Goal: Transaction & Acquisition: Purchase product/service

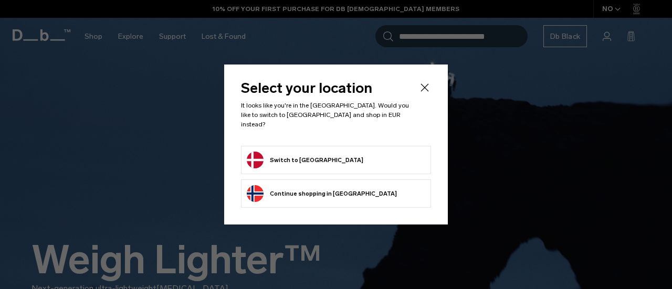
click at [366, 152] on form "Switch to Denmark" at bounding box center [336, 160] width 179 height 17
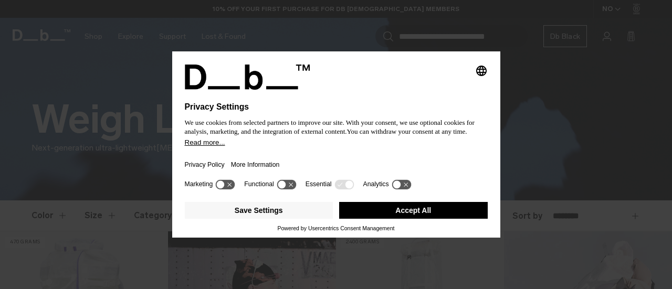
drag, startPoint x: 327, startPoint y: 156, endPoint x: 433, endPoint y: 209, distance: 118.6
click at [433, 209] on div "Selecting an option will immediately change the language Privacy Settings We us…" at bounding box center [336, 144] width 328 height 186
click at [409, 212] on button "Accept All" at bounding box center [413, 210] width 149 height 17
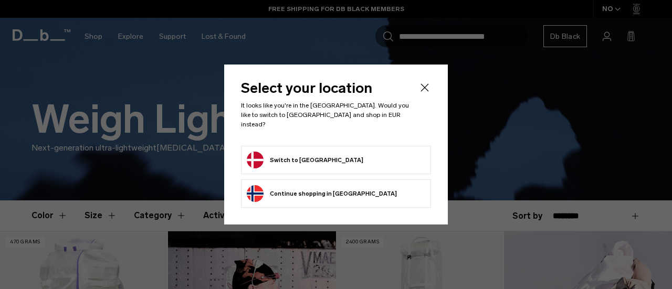
click at [302, 153] on button "Switch to Denmark" at bounding box center [305, 160] width 117 height 17
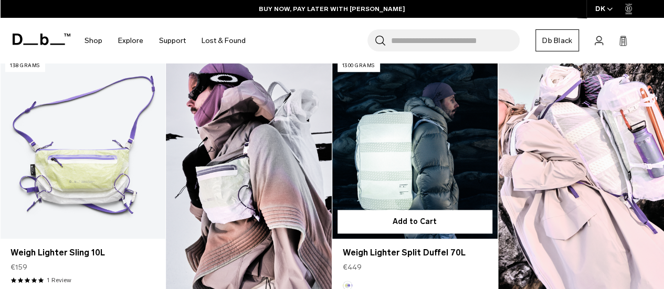
scroll to position [585, 0]
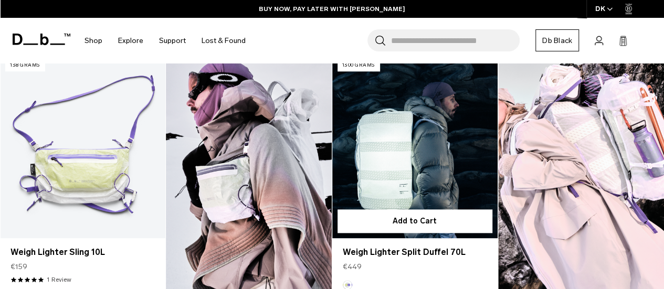
click at [409, 166] on link "Weigh Lighter Split Duffel 70L" at bounding box center [414, 147] width 165 height 184
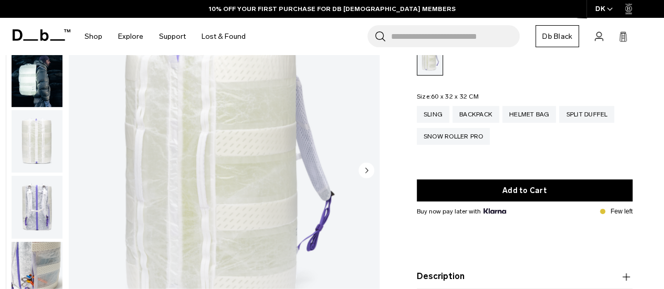
click at [19, 242] on img "button" at bounding box center [37, 273] width 51 height 63
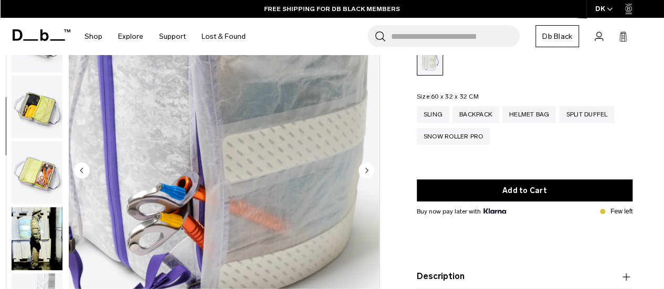
scroll to position [298, 0]
click at [26, 99] on img "button" at bounding box center [37, 107] width 51 height 63
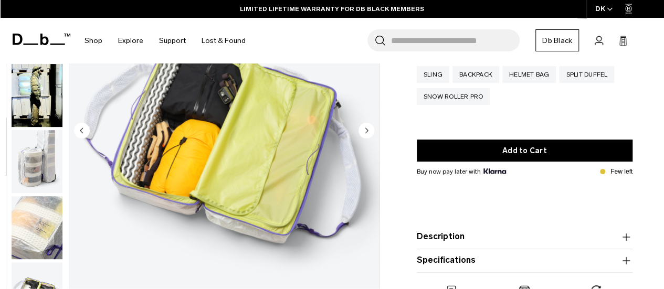
scroll to position [136, 0]
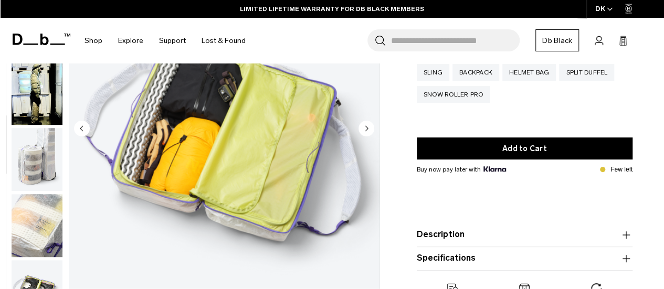
click at [47, 163] on img "button" at bounding box center [37, 159] width 51 height 63
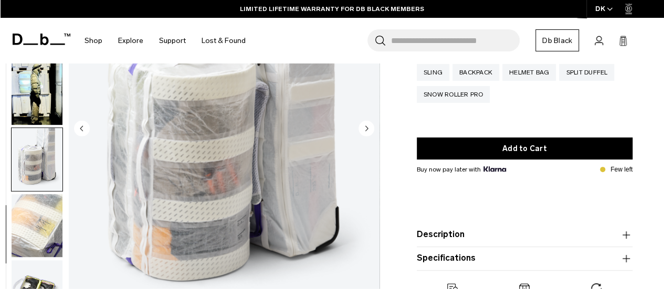
click at [41, 225] on img "button" at bounding box center [37, 225] width 51 height 63
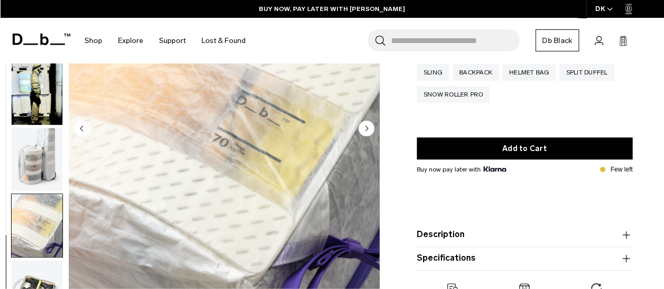
click at [43, 276] on img "button" at bounding box center [37, 292] width 51 height 63
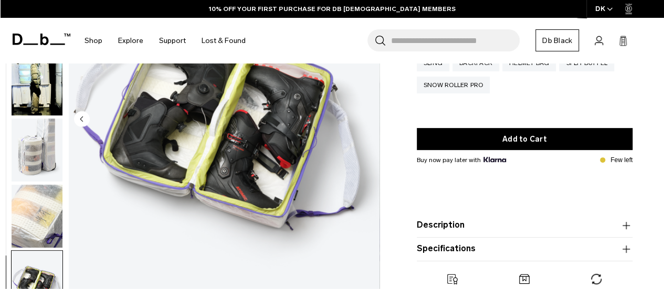
scroll to position [0, 0]
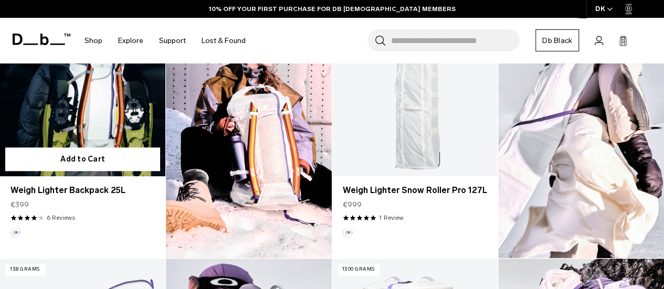
click at [82, 121] on link "Weigh Lighter Backpack 25L" at bounding box center [82, 84] width 165 height 184
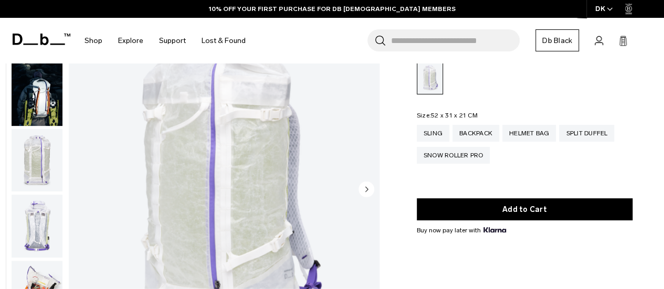
click at [367, 191] on icon "Next slide" at bounding box center [367, 189] width 3 height 5
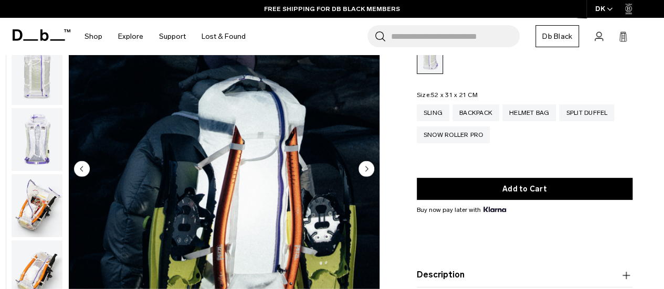
scroll to position [95, 0]
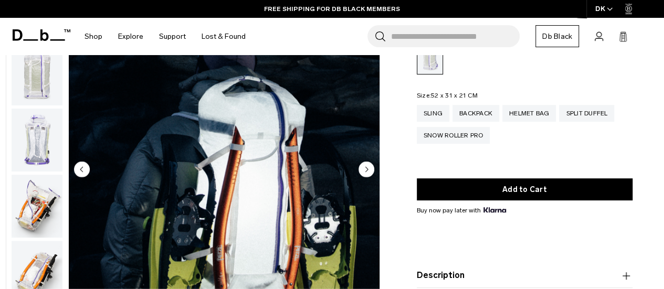
click at [359, 171] on circle "Next slide" at bounding box center [367, 169] width 16 height 16
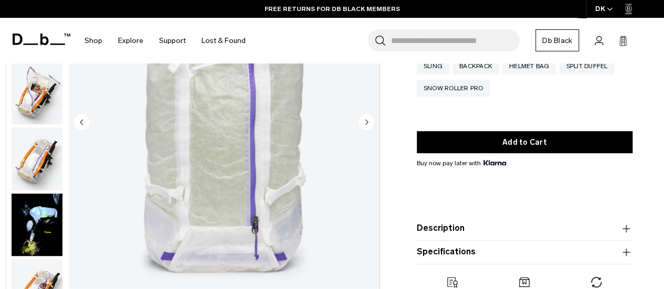
scroll to position [142, 0]
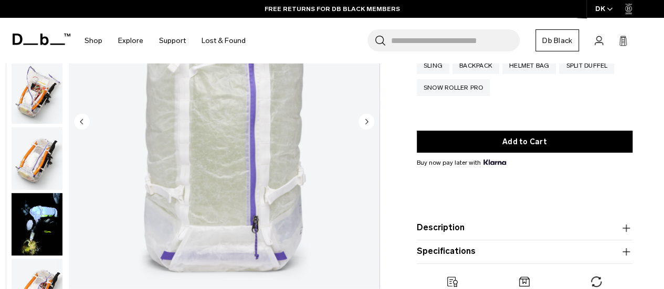
click at [366, 129] on circle "Next slide" at bounding box center [367, 121] width 16 height 16
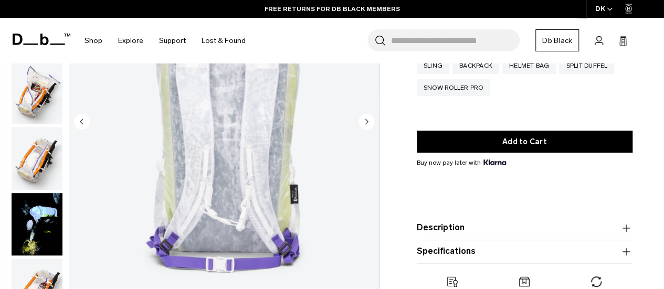
scroll to position [199, 0]
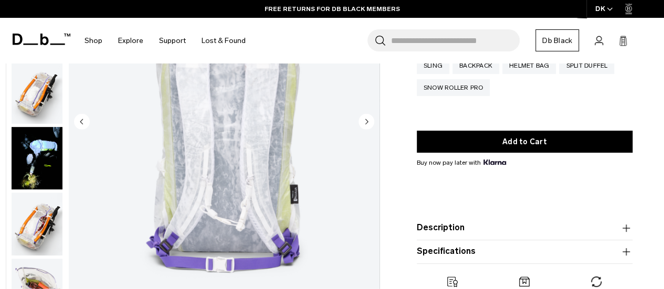
click at [361, 120] on circle "Next slide" at bounding box center [367, 121] width 16 height 16
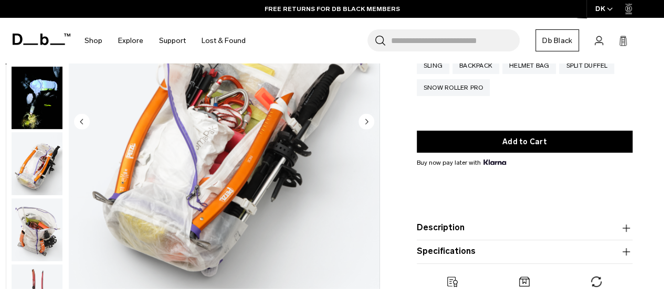
scroll to position [265, 0]
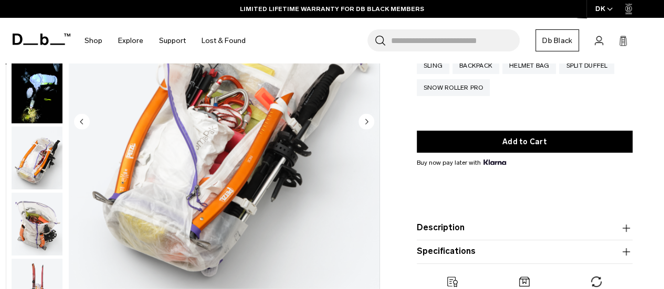
click at [362, 119] on circle "Next slide" at bounding box center [367, 121] width 16 height 16
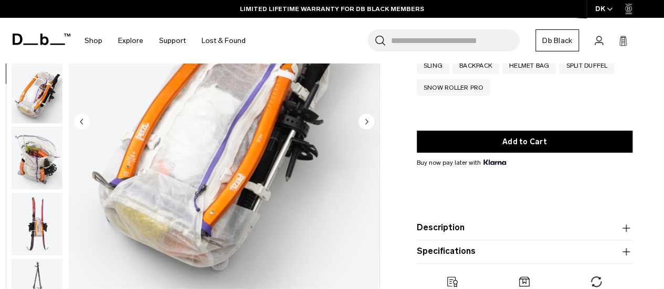
click at [363, 119] on circle "Next slide" at bounding box center [367, 121] width 16 height 16
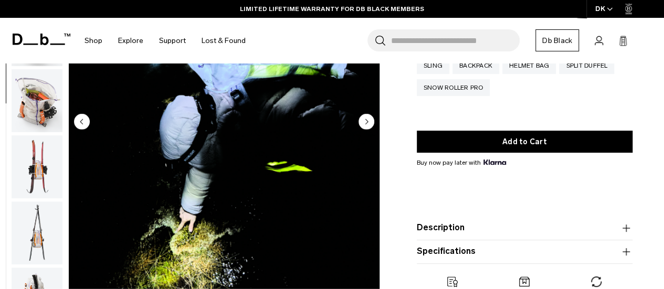
scroll to position [397, 0]
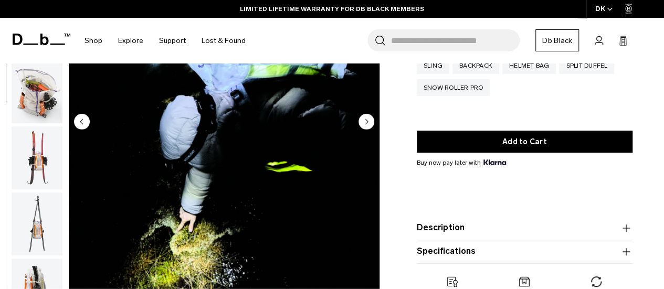
click at [367, 120] on icon "Next slide" at bounding box center [367, 121] width 3 height 5
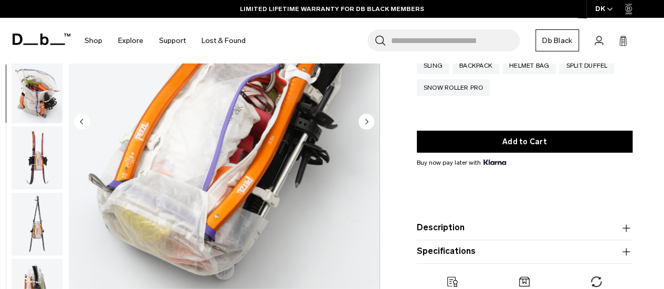
scroll to position [463, 0]
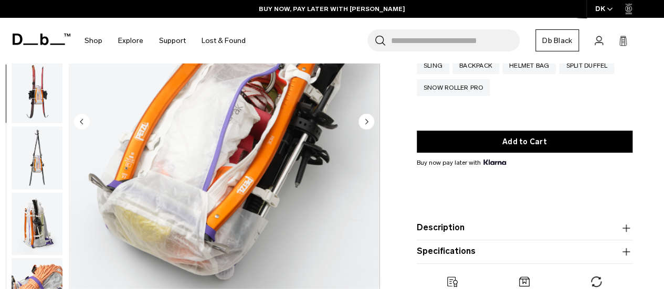
click at [363, 119] on circle "Next slide" at bounding box center [367, 121] width 16 height 16
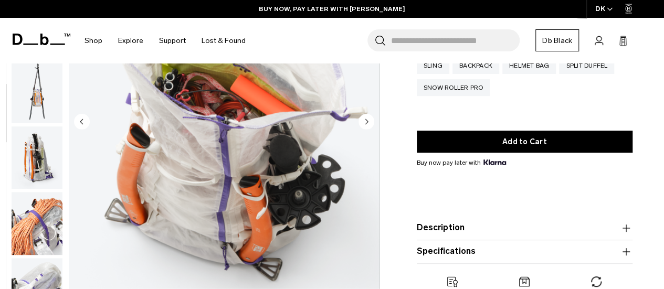
click at [363, 119] on circle "Next slide" at bounding box center [367, 121] width 16 height 16
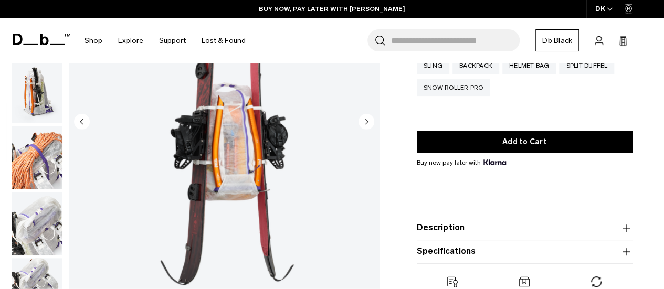
click at [363, 119] on circle "Next slide" at bounding box center [367, 121] width 16 height 16
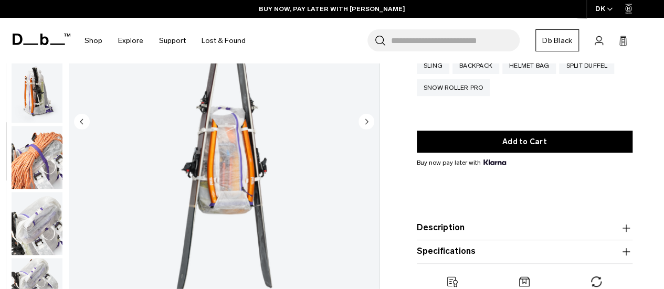
scroll to position [661, 0]
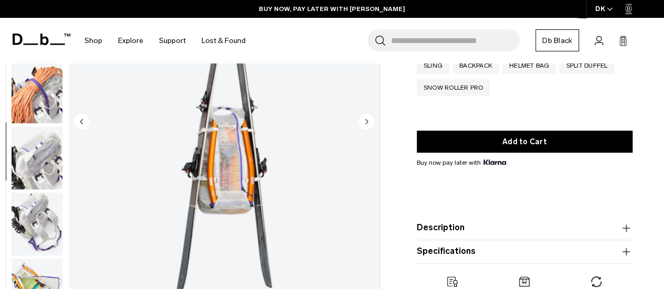
click at [363, 119] on circle "Next slide" at bounding box center [367, 121] width 16 height 16
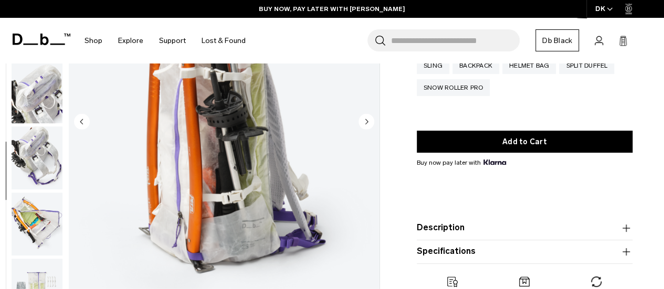
click at [363, 119] on circle "Next slide" at bounding box center [367, 121] width 16 height 16
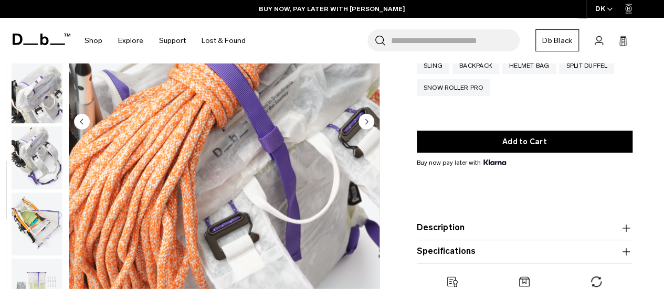
scroll to position [794, 0]
